Goal: Task Accomplishment & Management: Manage account settings

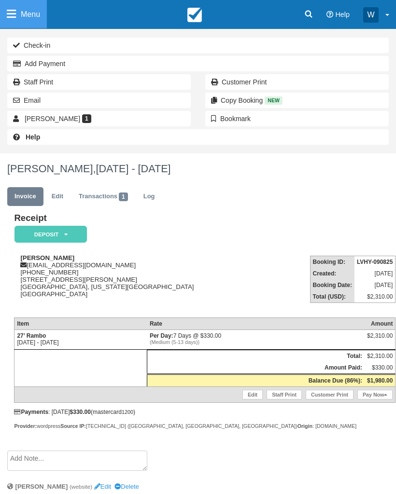
click at [15, 20] on link "Menu" at bounding box center [23, 14] width 47 height 29
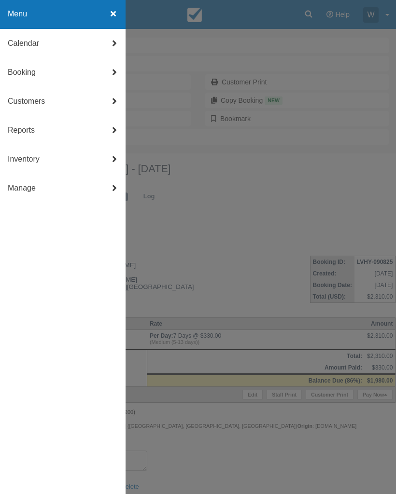
click at [16, 71] on link "Booking" at bounding box center [62, 72] width 125 height 29
click at [53, 163] on link "New Booking" at bounding box center [62, 159] width 125 height 29
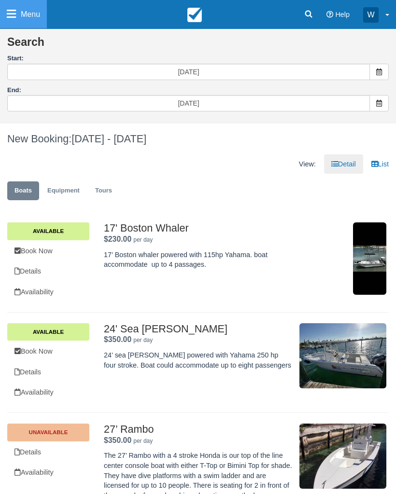
click at [370, 72] on span at bounding box center [378, 72] width 19 height 16
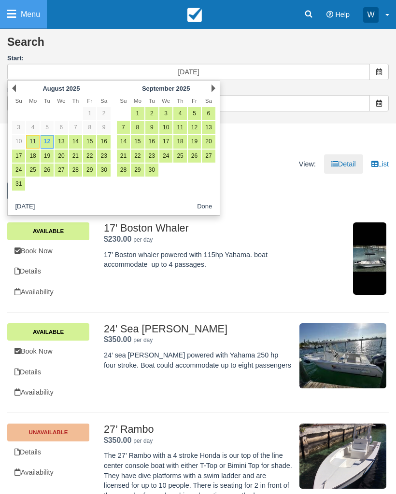
click at [211, 87] on link "Next" at bounding box center [213, 88] width 4 height 8
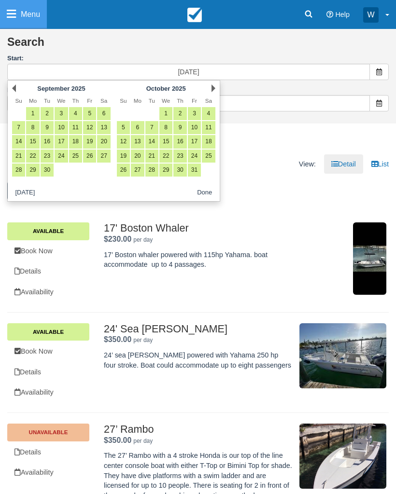
click at [216, 84] on div "Next October 2025" at bounding box center [165, 89] width 105 height 14
click at [209, 87] on div "Next October 2025" at bounding box center [165, 89] width 105 height 14
click at [208, 88] on div "Next October 2025" at bounding box center [165, 89] width 105 height 14
click at [209, 85] on div "Next October 2025" at bounding box center [165, 89] width 105 height 14
click at [212, 87] on link "Next" at bounding box center [213, 88] width 4 height 8
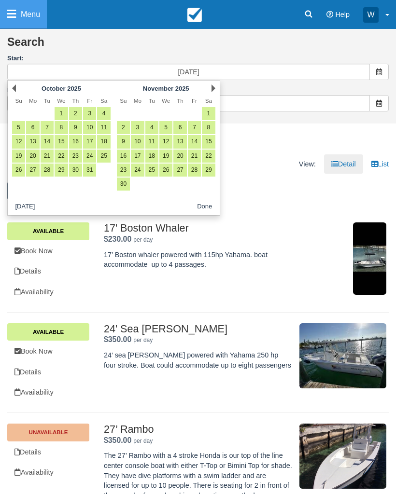
click at [166, 164] on link "26" at bounding box center [165, 170] width 13 height 13
type input "11/26/25"
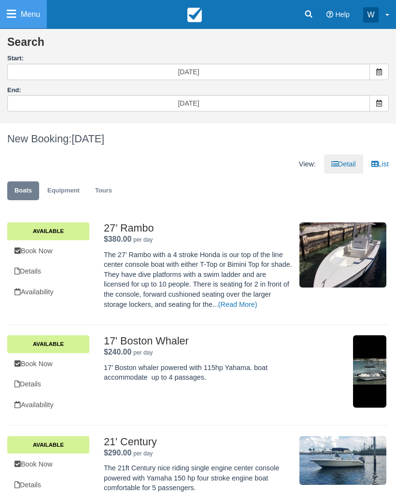
click at [370, 104] on span at bounding box center [378, 103] width 19 height 16
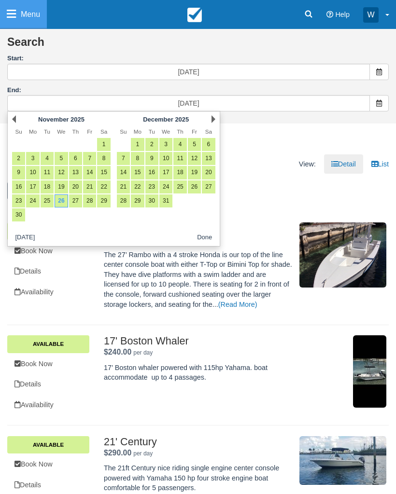
click at [19, 213] on link "30" at bounding box center [18, 214] width 13 height 13
type input "11/30/25"
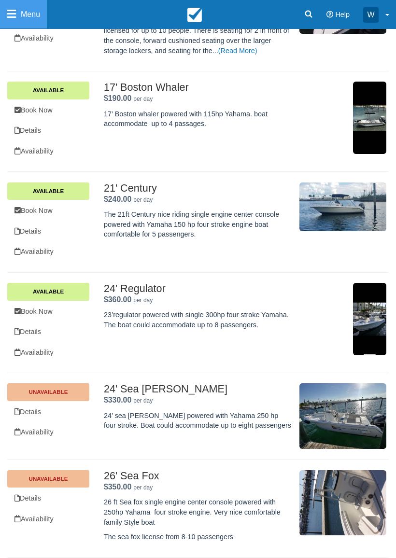
scroll to position [256, 0]
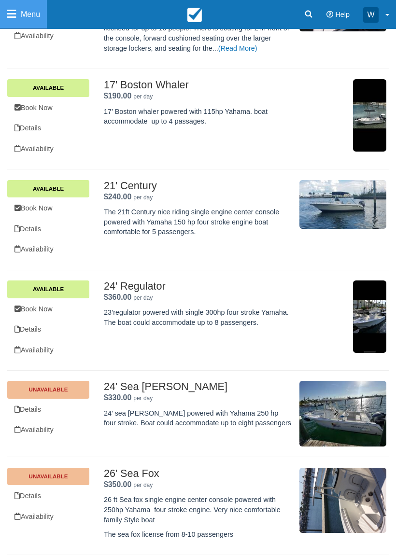
click at [54, 299] on link "Book Now" at bounding box center [48, 309] width 82 height 20
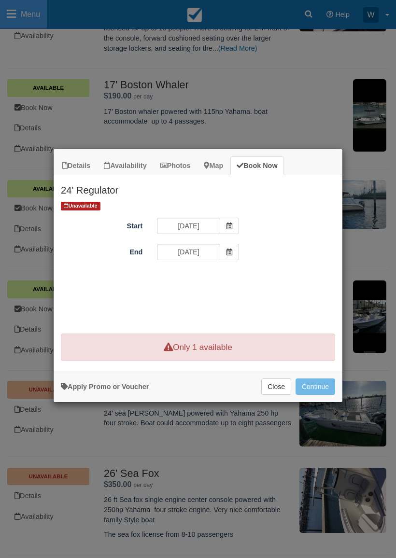
click at [231, 223] on icon "Item Modal" at bounding box center [229, 225] width 7 height 7
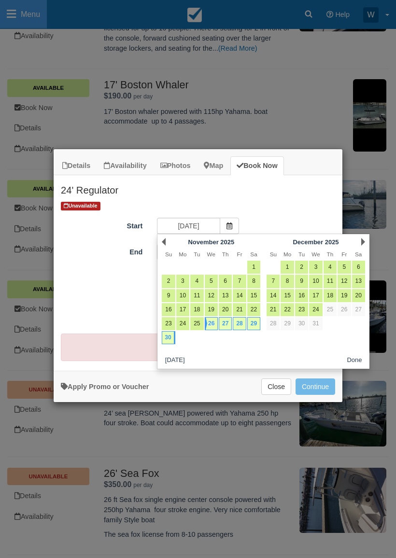
click at [205, 326] on link "26" at bounding box center [211, 323] width 13 height 13
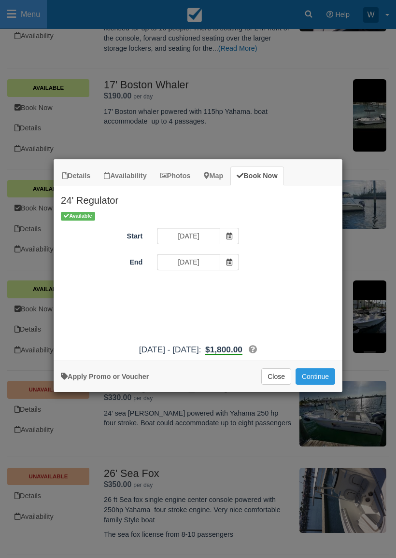
click at [315, 383] on button "Continue" at bounding box center [315, 376] width 40 height 16
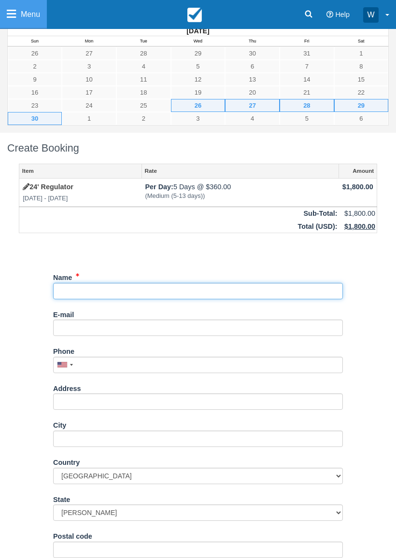
click at [188, 293] on input "Name" at bounding box center [197, 291] width 289 height 16
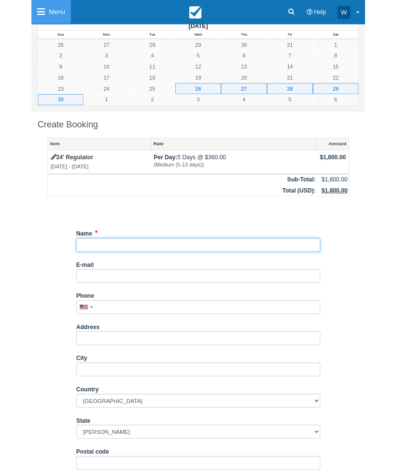
scroll to position [59, 0]
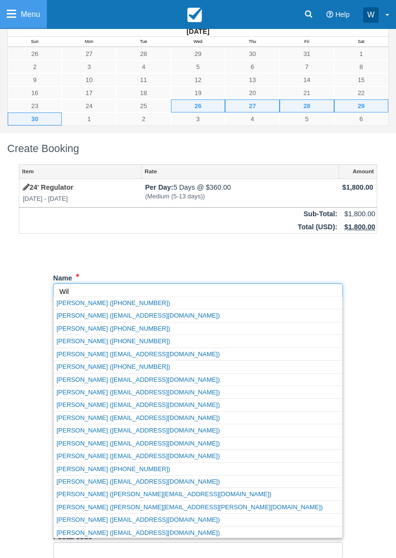
click at [217, 299] on link "[PERSON_NAME] ([PHONE_NUMBER])" at bounding box center [198, 303] width 288 height 12
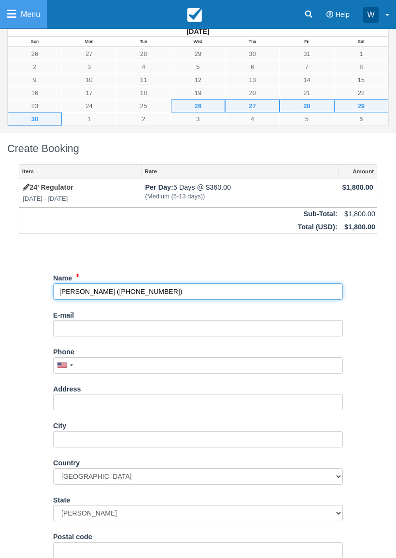
type input "[PERSON_NAME]"
type input "[PHONE_NUMBER]"
select select "BS"
select select
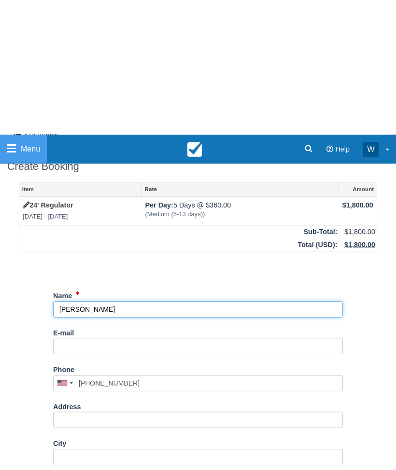
scroll to position [201, 0]
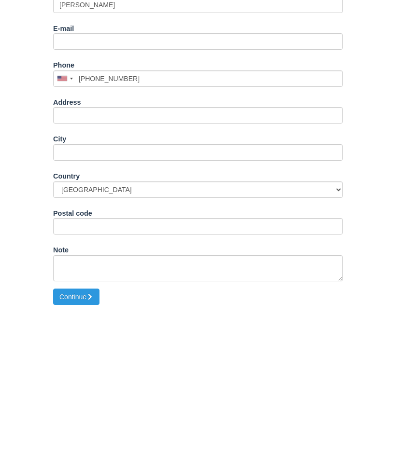
click at [90, 456] on icon "submit" at bounding box center [89, 459] width 7 height 7
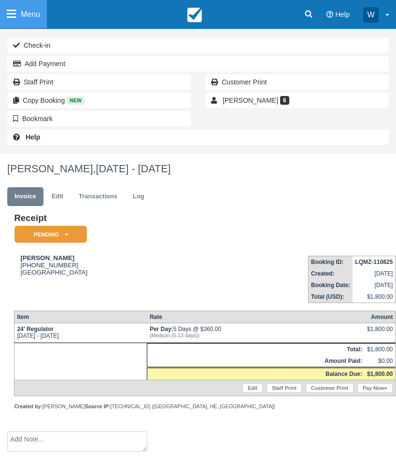
click at [71, 239] on em "Pending" at bounding box center [50, 234] width 72 height 17
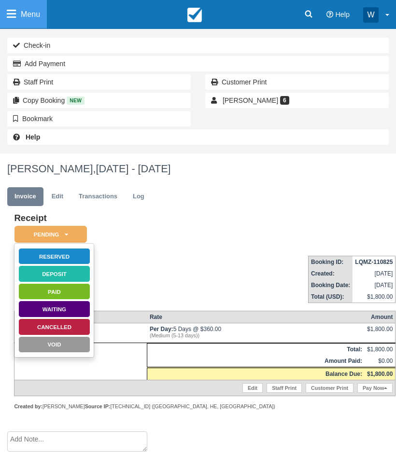
click at [73, 250] on link "Reserved" at bounding box center [54, 256] width 72 height 17
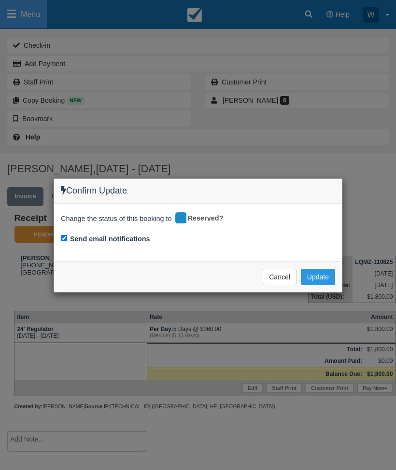
click at [67, 233] on div "Send email notifications" at bounding box center [198, 240] width 274 height 14
click at [64, 235] on input "Send email notifications" at bounding box center [64, 238] width 6 height 6
checkbox input "false"
click at [318, 274] on button "Update" at bounding box center [318, 277] width 34 height 16
